Goal: Task Accomplishment & Management: Use online tool/utility

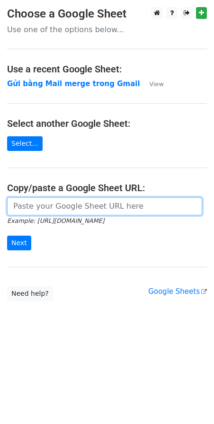
click at [91, 206] on input "url" at bounding box center [104, 206] width 195 height 18
paste input "https://docs.google.com/spreadsheets/d/1cjVd6gRPH9KNXuA38ONzmLVpR97er3TsyXYcOIG…"
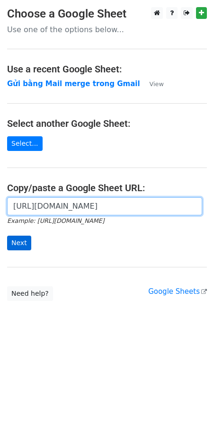
type input "https://docs.google.com/spreadsheets/d/1cjVd6gRPH9KNXuA38ONzmLVpR97er3TsyXYcOIG…"
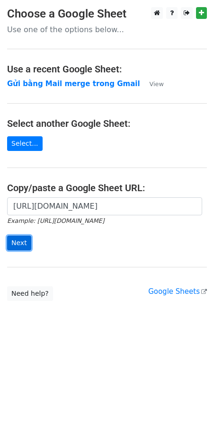
click at [19, 243] on input "Next" at bounding box center [19, 243] width 24 height 15
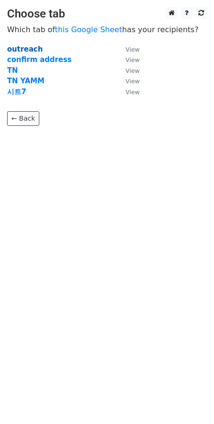
click at [23, 48] on strong "outreach" at bounding box center [24, 49] width 35 height 9
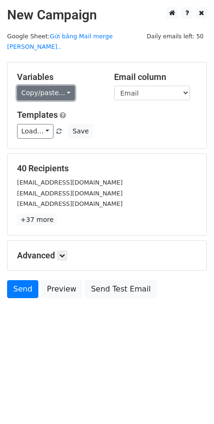
click at [55, 86] on link "Copy/paste..." at bounding box center [46, 93] width 58 height 15
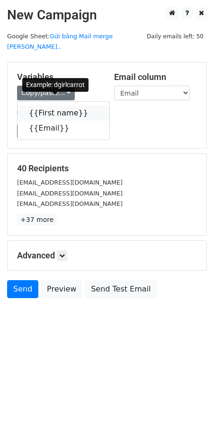
click at [55, 106] on link "{{First name}}" at bounding box center [64, 113] width 92 height 15
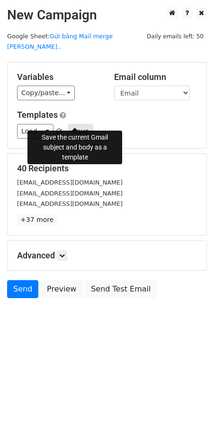
click at [75, 124] on button "Save" at bounding box center [80, 131] width 25 height 15
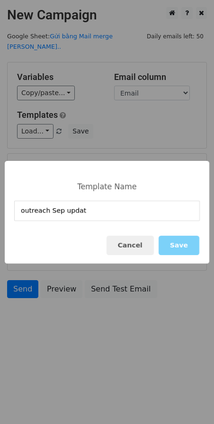
type input "outreach Sep update"
click at [179, 245] on button "Save" at bounding box center [179, 245] width 41 height 19
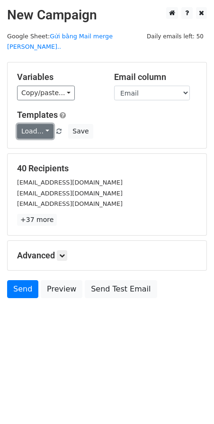
click at [43, 124] on link "Load..." at bounding box center [35, 131] width 36 height 15
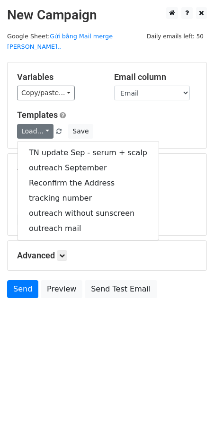
click at [116, 110] on h5 "Templates" at bounding box center [107, 115] width 180 height 10
